Goal: Information Seeking & Learning: Learn about a topic

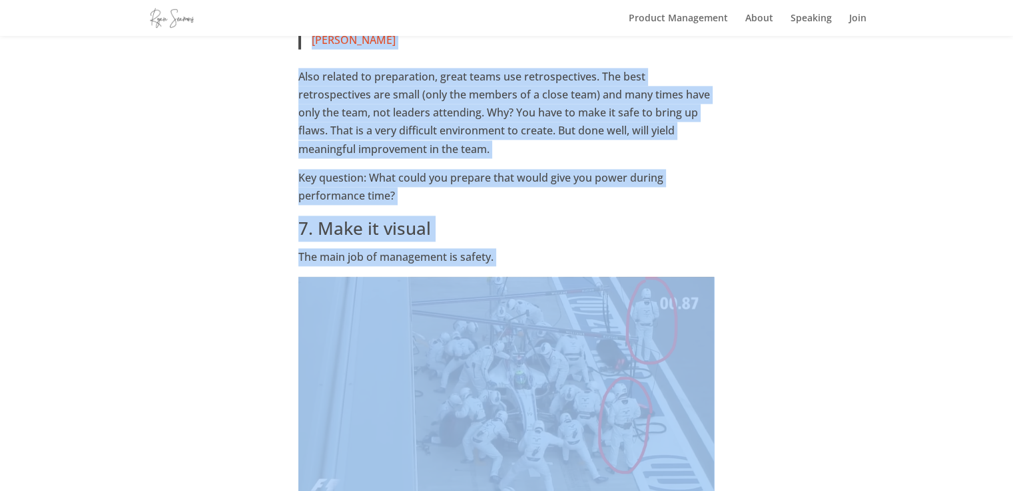
scroll to position [1928, 0]
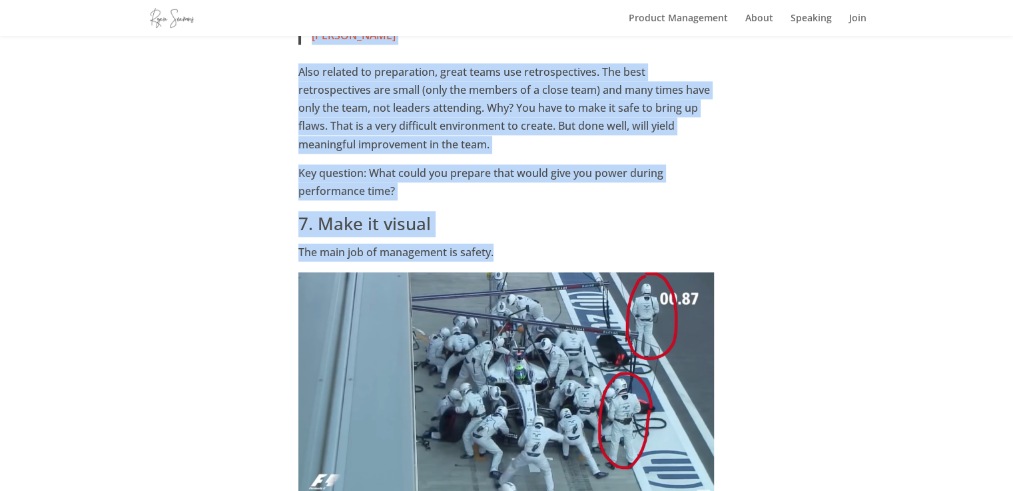
drag, startPoint x: 296, startPoint y: 63, endPoint x: 634, endPoint y: 257, distance: 390.1
click at [634, 257] on div "9 Lessons Product Teams Can Learn from Formula 1 Pit Stops by Ryan Seamons Want…" at bounding box center [506, 343] width 719 height 4401
click at [501, 274] on img at bounding box center [499, 275] width 16 height 16
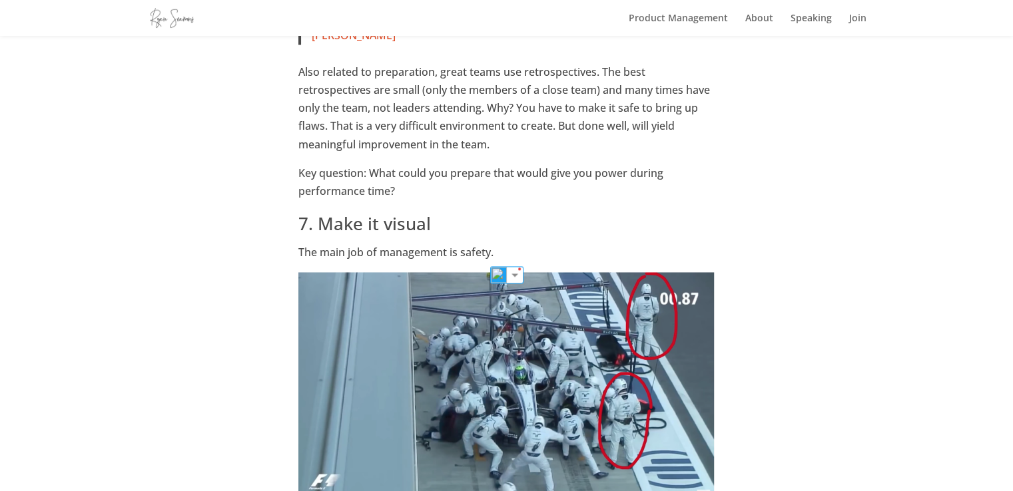
click at [182, 329] on div "9 Lessons Product Teams Can Learn from Formula 1 Pit Stops by Ryan Seamons Want…" at bounding box center [506, 343] width 719 height 4401
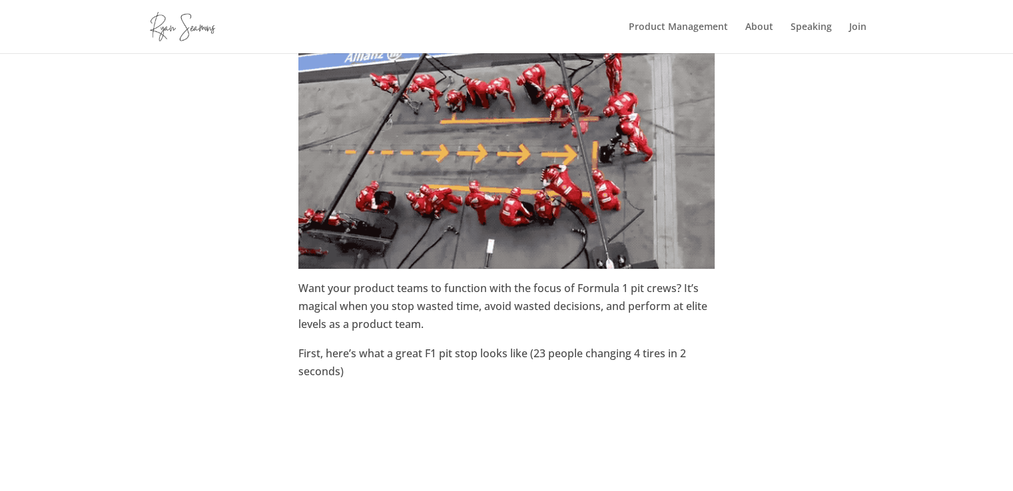
scroll to position [0, 0]
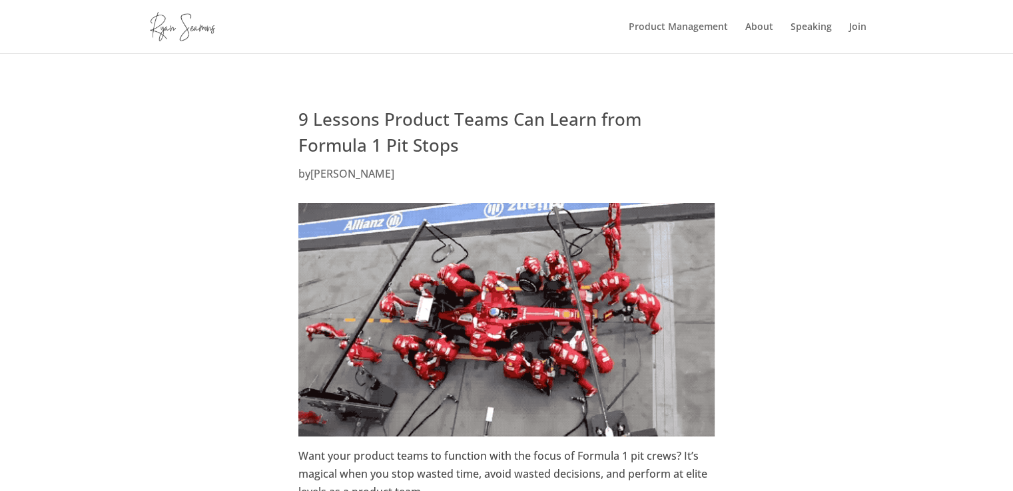
click at [808, 36] on link "Speaking" at bounding box center [810, 37] width 41 height 31
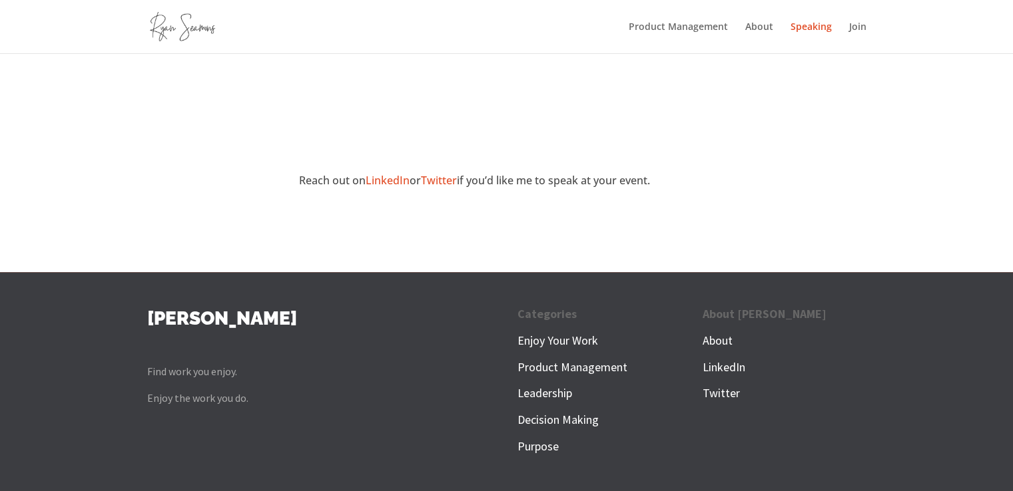
scroll to position [840, 0]
